Goal: Entertainment & Leisure: Consume media (video, audio)

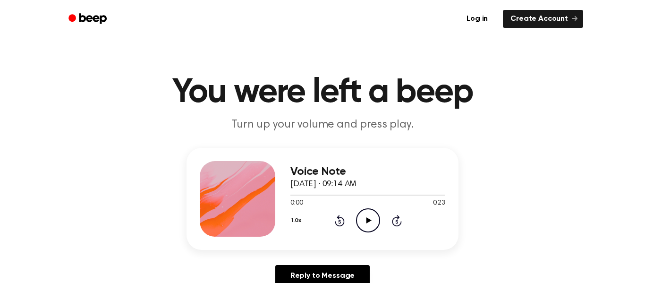
click at [370, 215] on icon "Play Audio" at bounding box center [368, 220] width 24 height 24
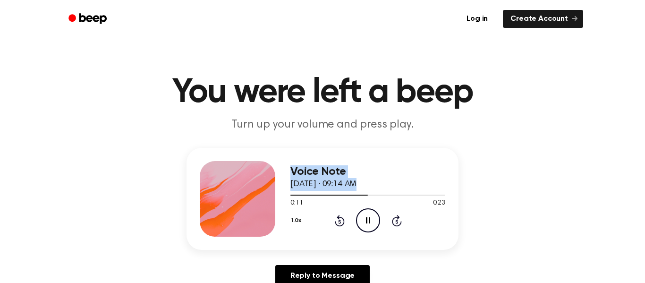
drag, startPoint x: 358, startPoint y: 196, endPoint x: 277, endPoint y: 198, distance: 81.2
click at [277, 198] on div "Voice Note October 3, 2023 · 09:14 AM 0:11 0:23 Your browser does not support t…" at bounding box center [322, 199] width 272 height 102
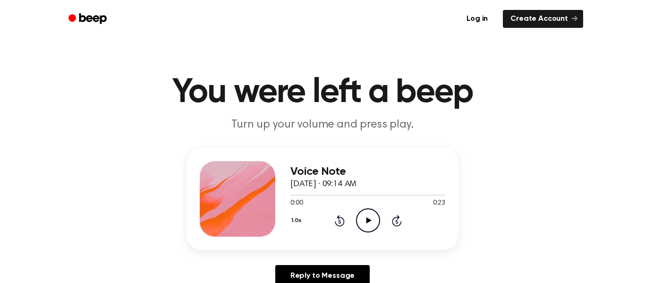
click at [372, 219] on icon "Play Audio" at bounding box center [368, 220] width 24 height 24
click at [372, 225] on icon "Play Audio" at bounding box center [368, 220] width 24 height 24
click at [364, 218] on icon "Play Audio" at bounding box center [368, 220] width 24 height 24
click at [369, 221] on icon at bounding box center [368, 220] width 5 height 6
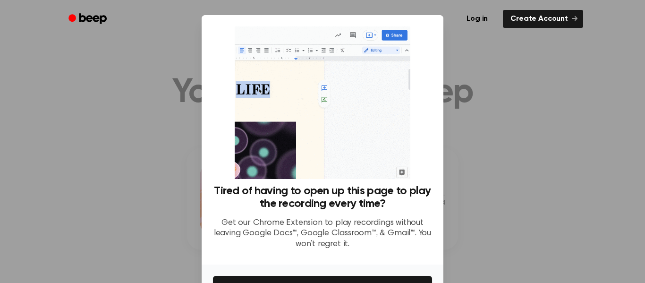
click at [498, 113] on div at bounding box center [322, 141] width 645 height 283
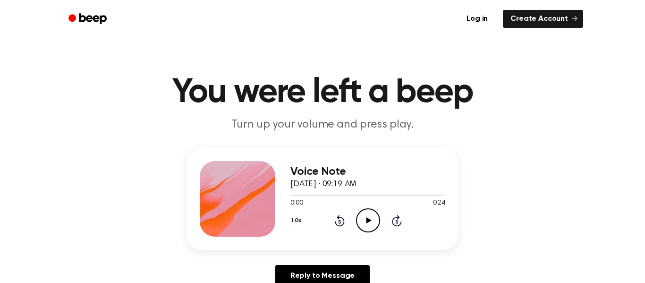
click at [371, 226] on icon "Play Audio" at bounding box center [368, 220] width 24 height 24
click at [366, 222] on icon at bounding box center [368, 220] width 5 height 6
click at [367, 220] on icon at bounding box center [368, 220] width 5 height 6
click at [372, 222] on icon "Play Audio" at bounding box center [368, 220] width 24 height 24
click at [361, 215] on icon "Play Audio" at bounding box center [368, 220] width 24 height 24
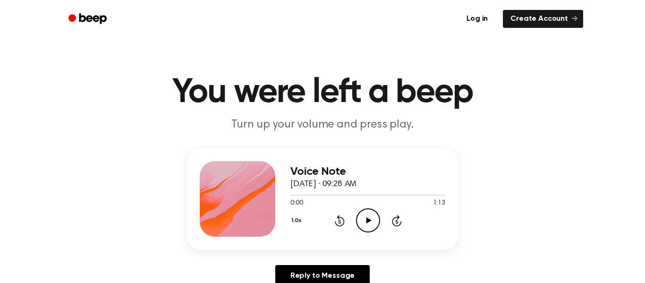
click at [370, 224] on icon "Play Audio" at bounding box center [368, 220] width 24 height 24
click at [367, 227] on icon "Play Audio" at bounding box center [368, 220] width 24 height 24
click at [366, 220] on icon at bounding box center [368, 220] width 5 height 6
click at [373, 214] on icon "Play Audio" at bounding box center [368, 220] width 24 height 24
click at [373, 220] on icon "Play Audio" at bounding box center [368, 220] width 24 height 24
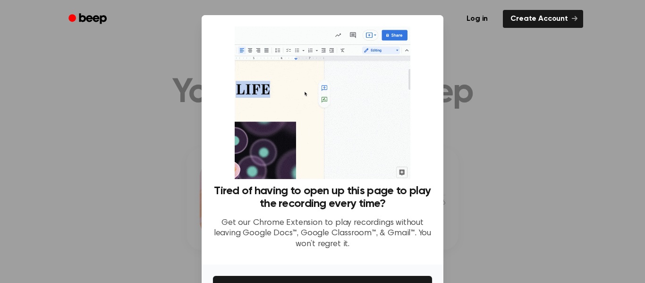
click at [588, 132] on div at bounding box center [322, 141] width 645 height 283
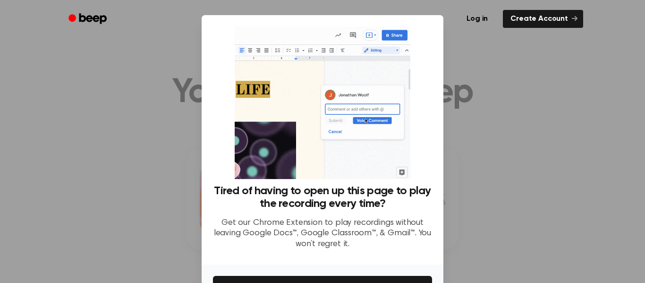
click at [588, 132] on div at bounding box center [322, 141] width 645 height 283
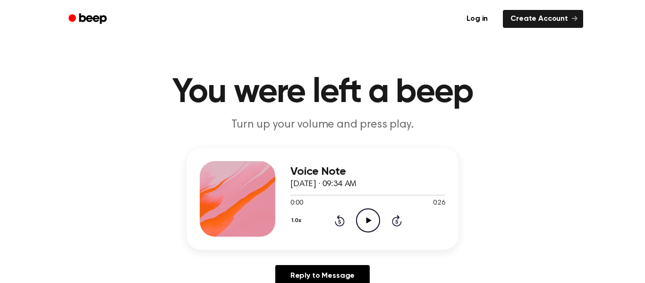
click at [368, 212] on icon "Play Audio" at bounding box center [368, 220] width 24 height 24
click at [374, 218] on icon "Play Audio" at bounding box center [368, 220] width 24 height 24
click at [368, 214] on icon "Play Audio" at bounding box center [368, 220] width 24 height 24
